Goal: Register for event/course

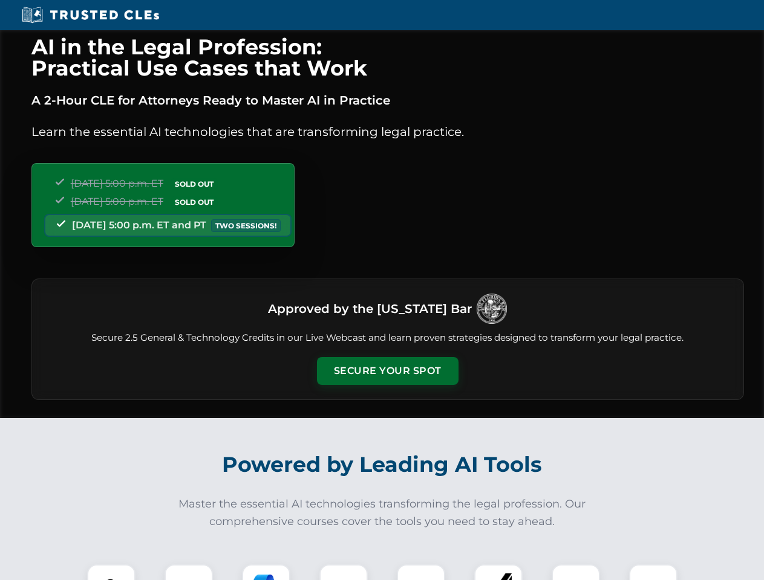
click at [387, 371] on button "Secure Your Spot" at bounding box center [387, 371] width 141 height 28
click at [111, 573] on img at bounding box center [111, 588] width 35 height 35
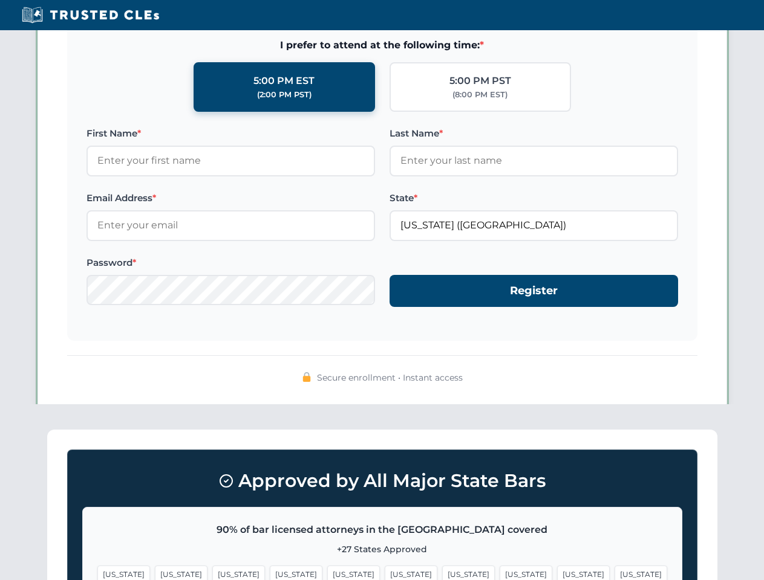
click at [557, 573] on span "[US_STATE]" at bounding box center [583, 575] width 53 height 18
